Goal: Information Seeking & Learning: Compare options

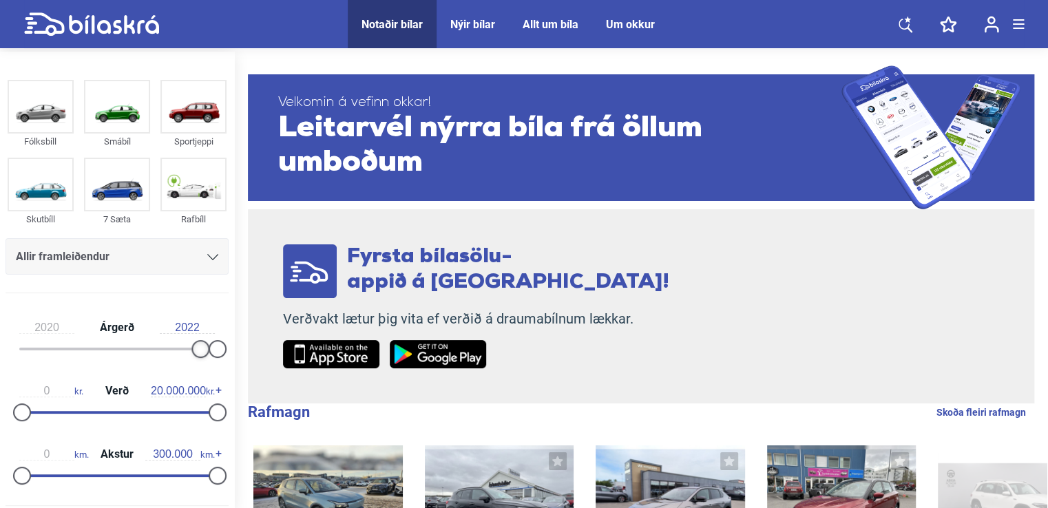
type input "2021"
drag, startPoint x: 25, startPoint y: 350, endPoint x: 220, endPoint y: 352, distance: 195.6
click at [215, 351] on div at bounding box center [117, 349] width 196 height 3
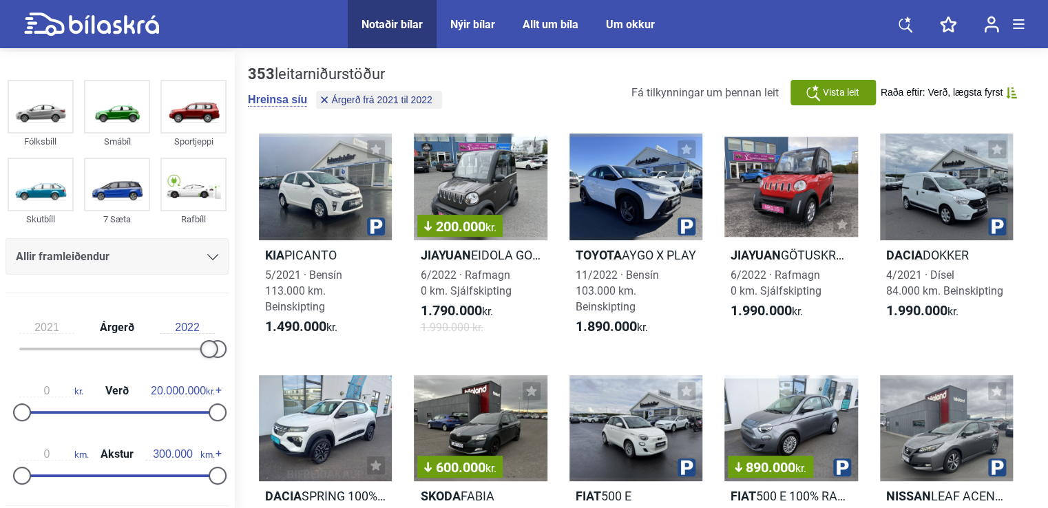
click at [215, 351] on div at bounding box center [117, 349] width 196 height 3
drag, startPoint x: 171, startPoint y: 327, endPoint x: 207, endPoint y: 329, distance: 35.8
click at [207, 329] on input "2022" at bounding box center [187, 328] width 55 height 12
type input "2022"
click at [39, 112] on img at bounding box center [40, 106] width 63 height 51
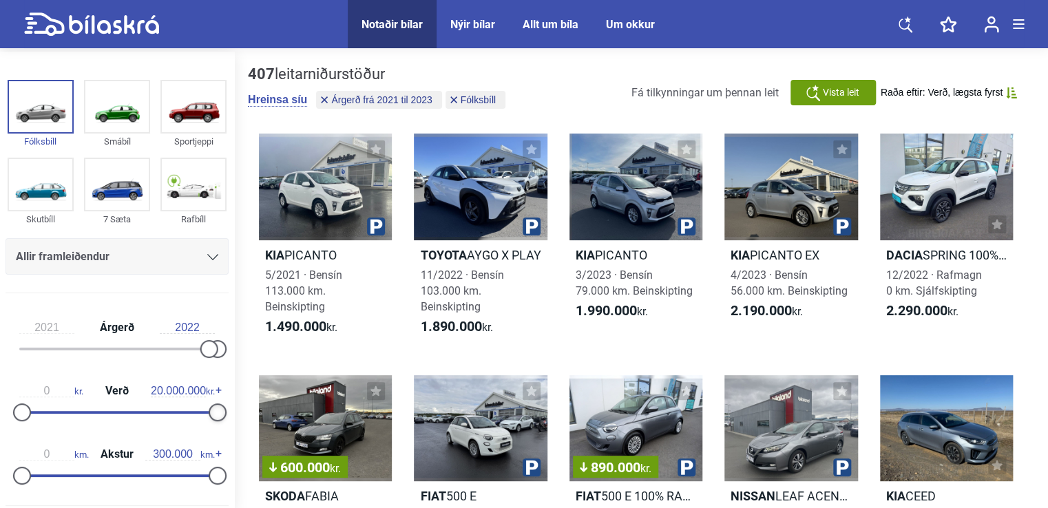
drag, startPoint x: 209, startPoint y: 411, endPoint x: 218, endPoint y: 414, distance: 8.7
click at [218, 414] on div at bounding box center [218, 413] width 18 height 18
type input "2.400.000"
drag, startPoint x: 28, startPoint y: 408, endPoint x: 52, endPoint y: 413, distance: 23.8
click at [52, 413] on div at bounding box center [46, 413] width 18 height 18
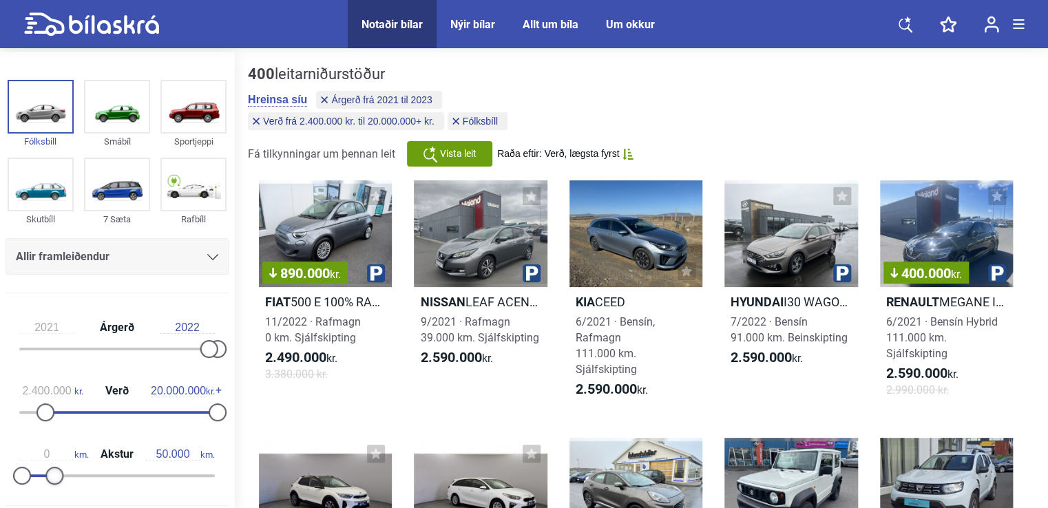
type input "40.000"
drag, startPoint x: 209, startPoint y: 474, endPoint x: 43, endPoint y: 466, distance: 166.2
click at [43, 466] on div "0 km. Akstur 40.000 km." at bounding box center [117, 462] width 223 height 63
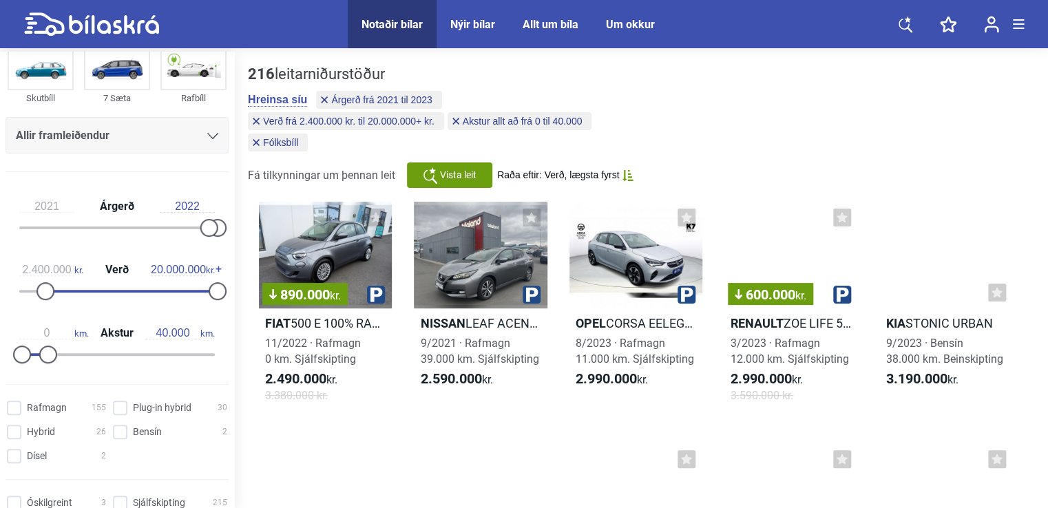
scroll to position [138, 0]
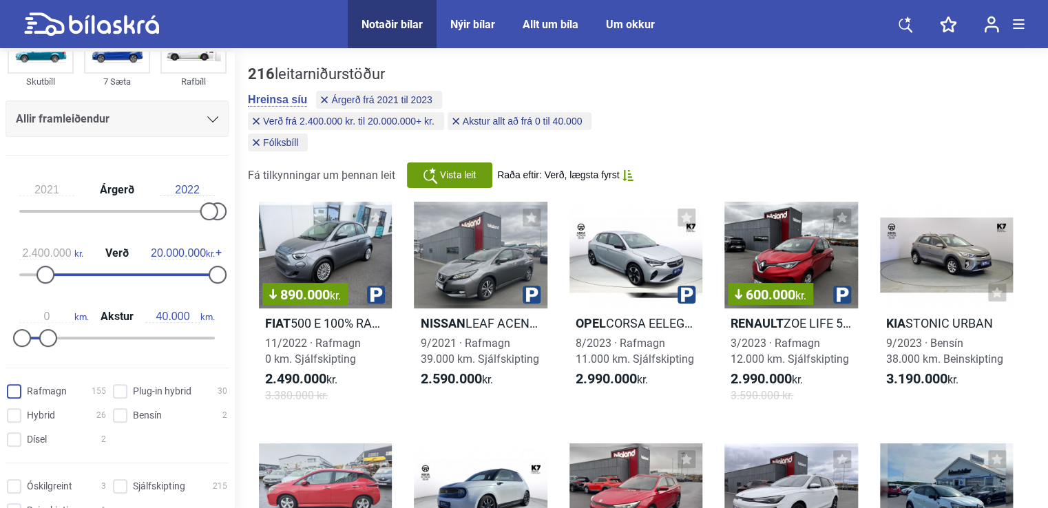
click at [9, 392] on input "Rafmagn 155" at bounding box center [58, 392] width 99 height 14
checkbox input "true"
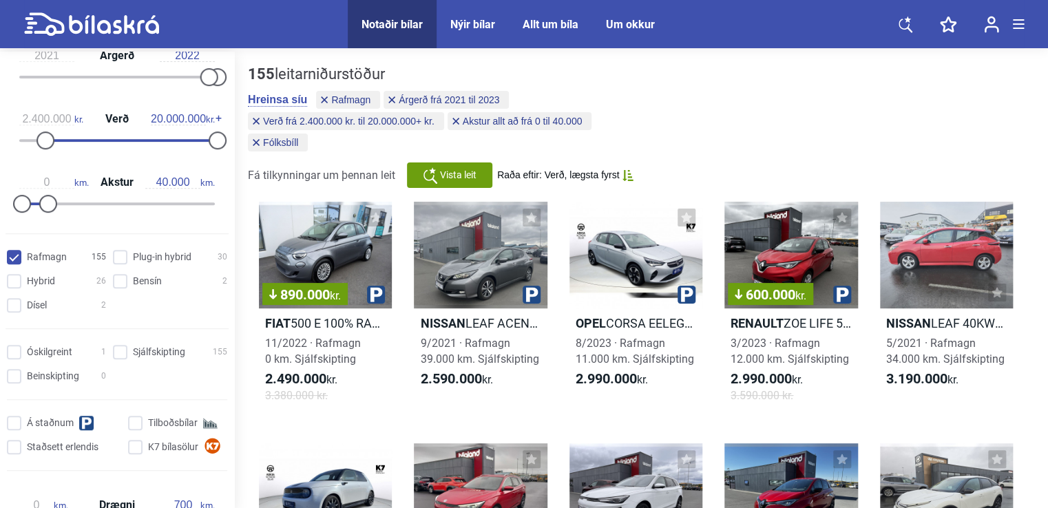
scroll to position [275, 0]
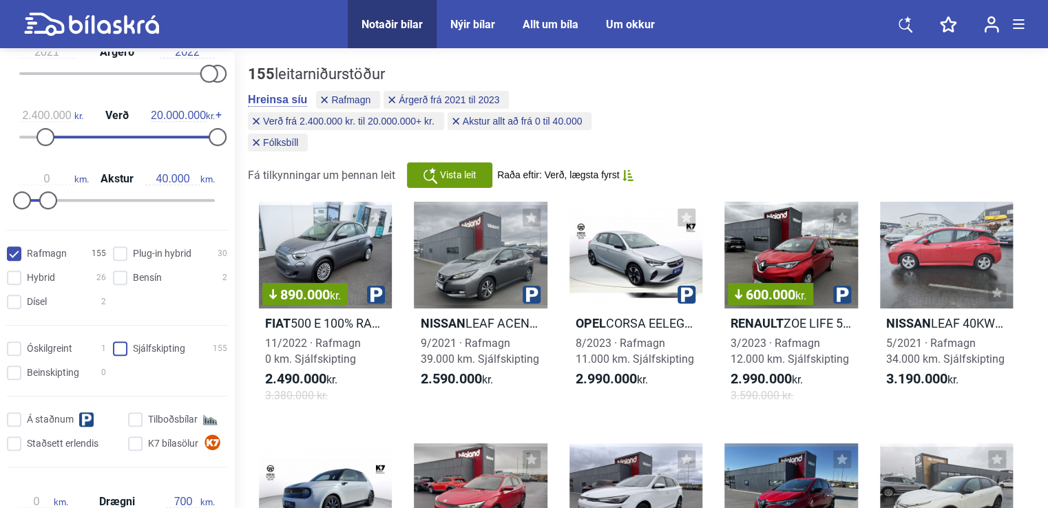
click at [120, 346] on input "Sjálfskipting 155" at bounding box center [172, 349] width 114 height 14
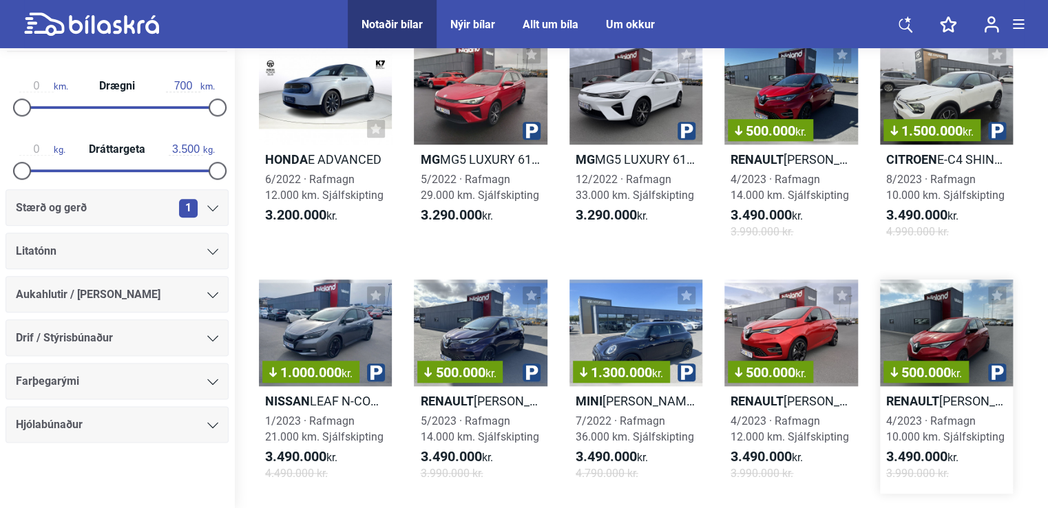
scroll to position [413, 0]
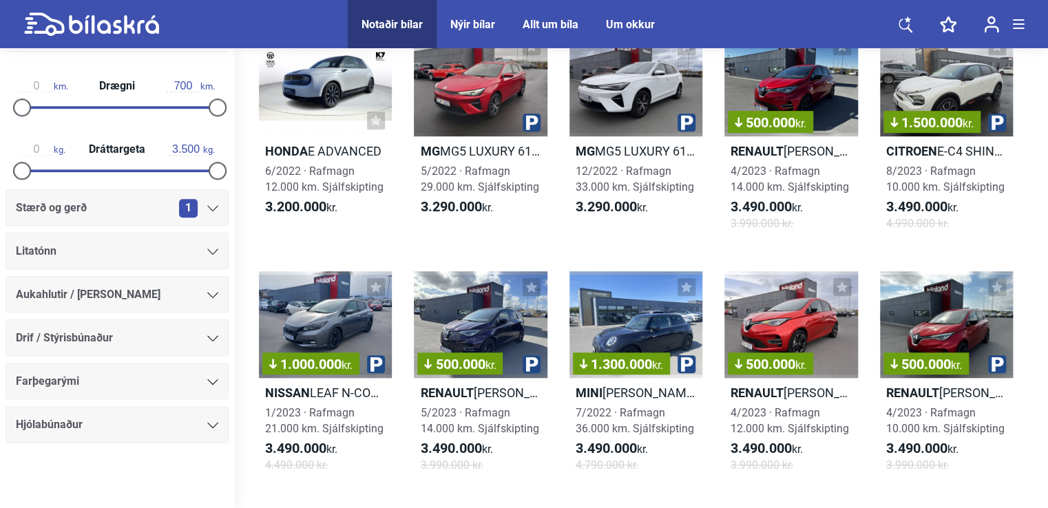
checkbox input "false"
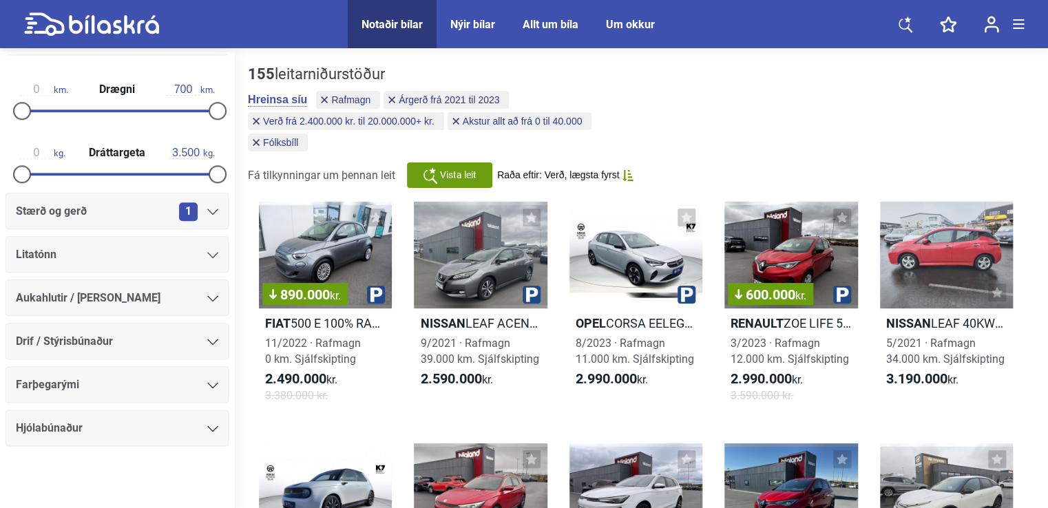
checkbox input "false"
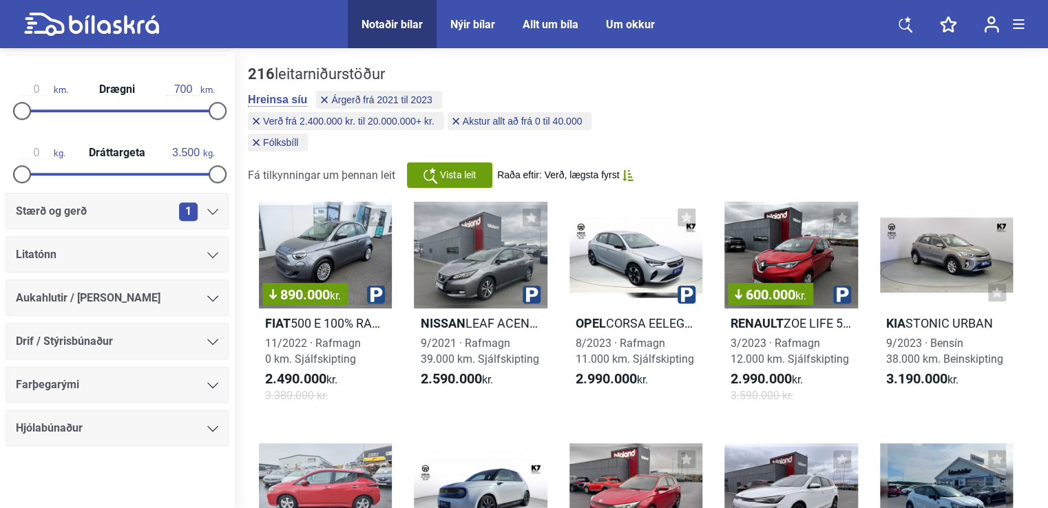
type input "300.000"
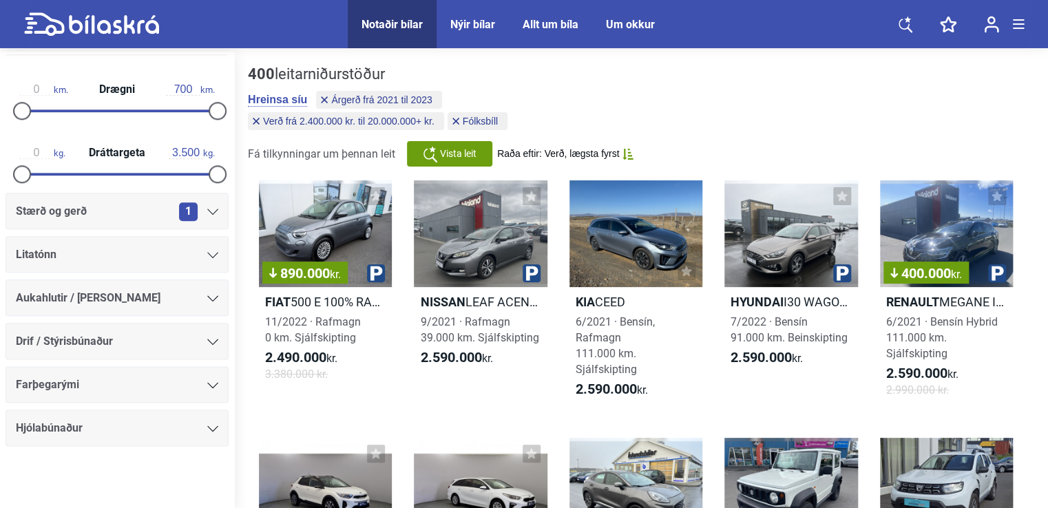
type input "0"
